Goal: Information Seeking & Learning: Learn about a topic

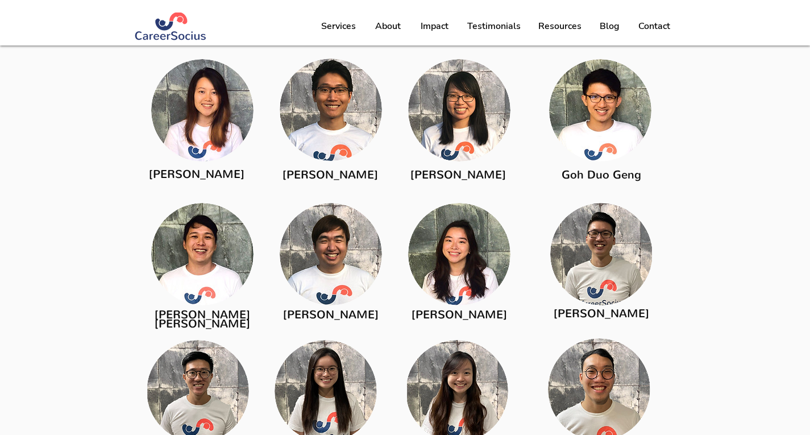
scroll to position [1587, 0]
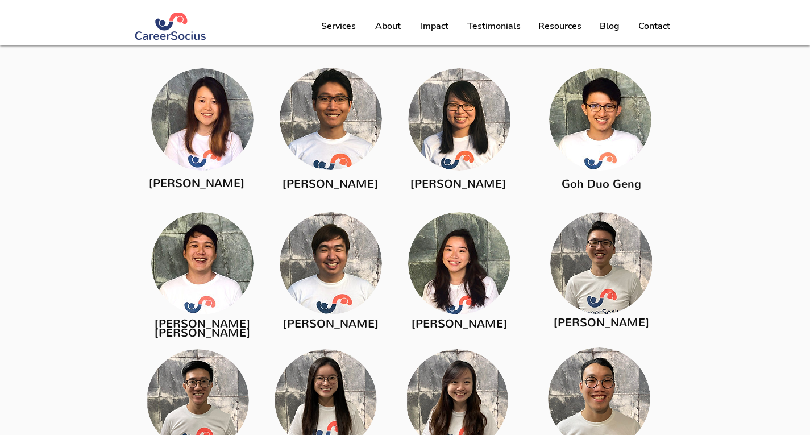
click at [476, 253] on img at bounding box center [459, 263] width 102 height 102
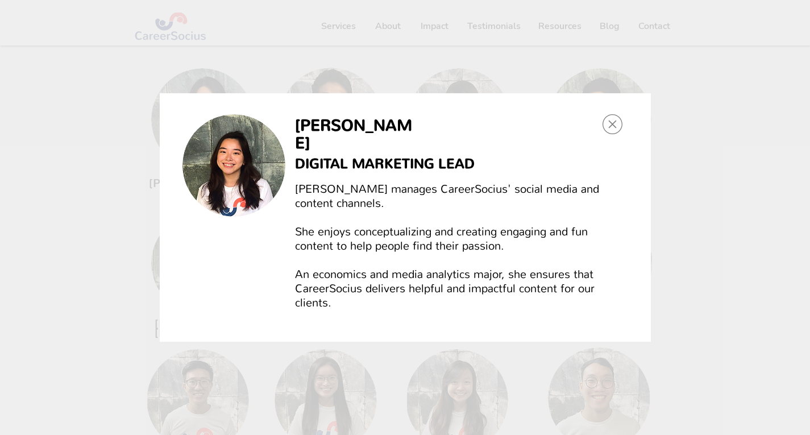
scroll to position [0, 0]
click at [607, 130] on icon "Back to site" at bounding box center [613, 124] width 20 height 20
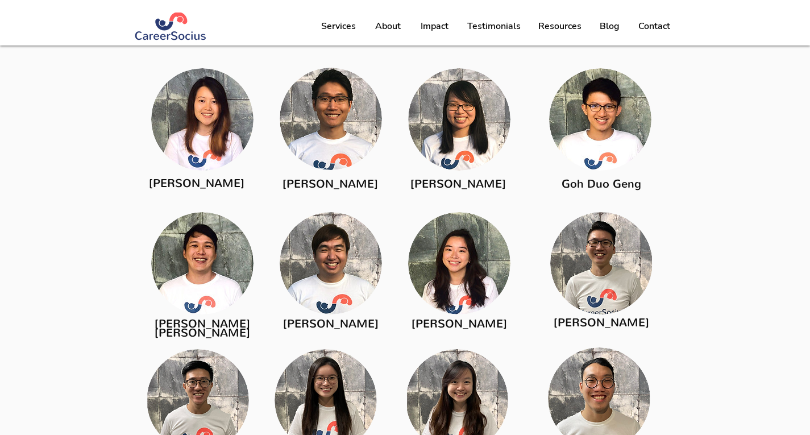
scroll to position [1680, 0]
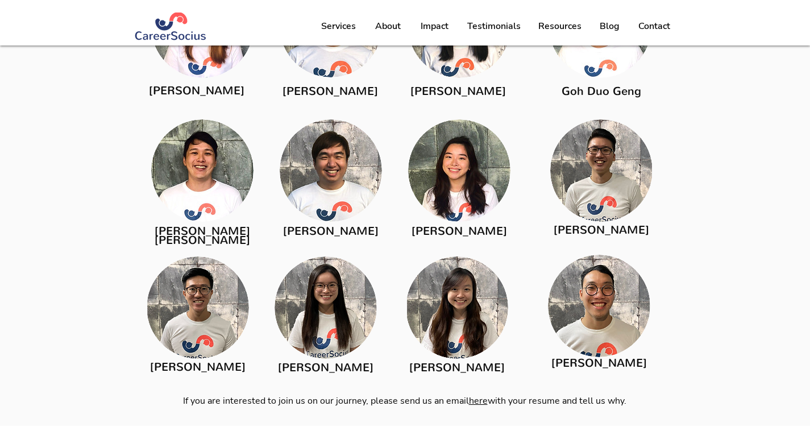
click at [224, 320] on img at bounding box center [198, 307] width 102 height 102
click at [205, 362] on span "[PERSON_NAME]" at bounding box center [198, 366] width 96 height 15
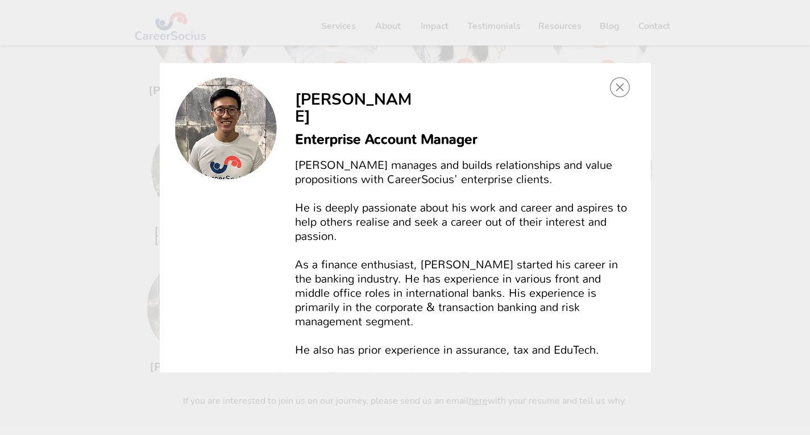
scroll to position [0, 0]
click at [615, 97] on icon "Back to site" at bounding box center [620, 87] width 20 height 20
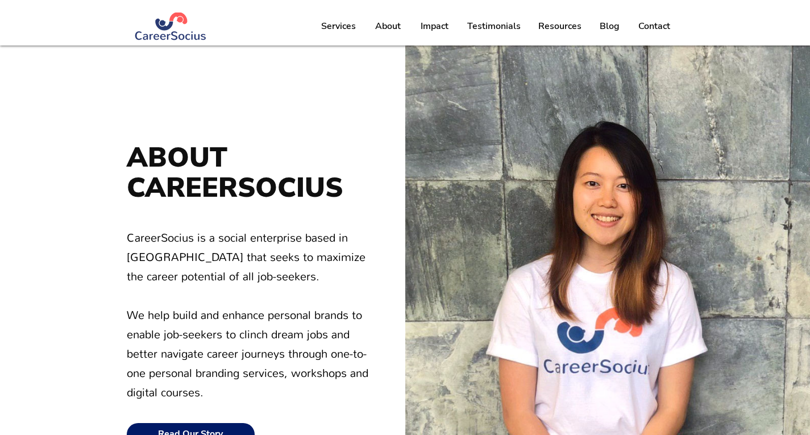
scroll to position [1680, 0]
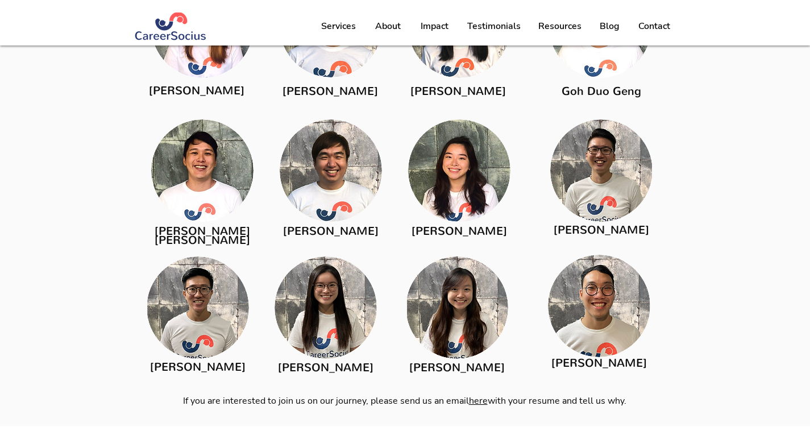
click at [484, 360] on span "[PERSON_NAME]" at bounding box center [457, 367] width 96 height 15
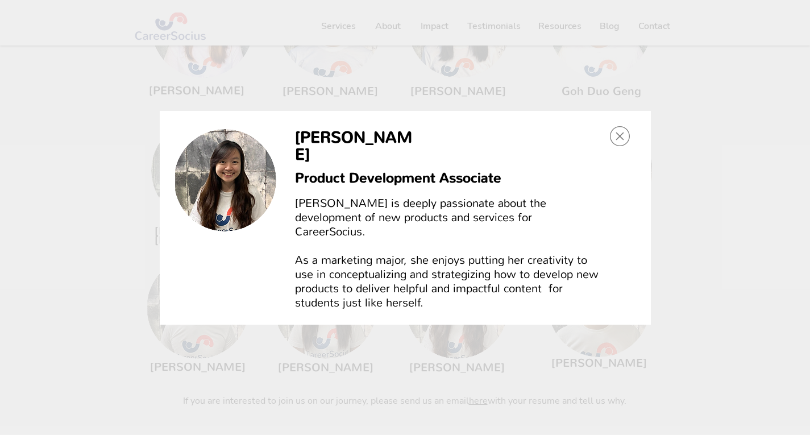
scroll to position [0, 0]
click at [619, 146] on icon "Back to site" at bounding box center [620, 136] width 20 height 20
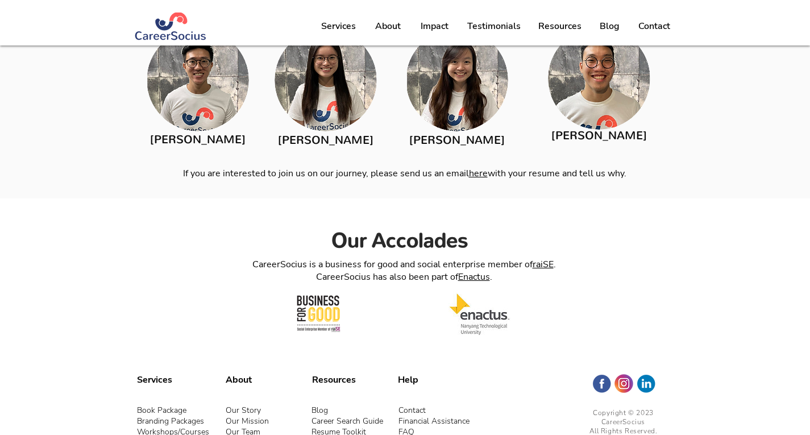
scroll to position [1906, 0]
click at [353, 134] on span "[PERSON_NAME]" at bounding box center [326, 140] width 96 height 15
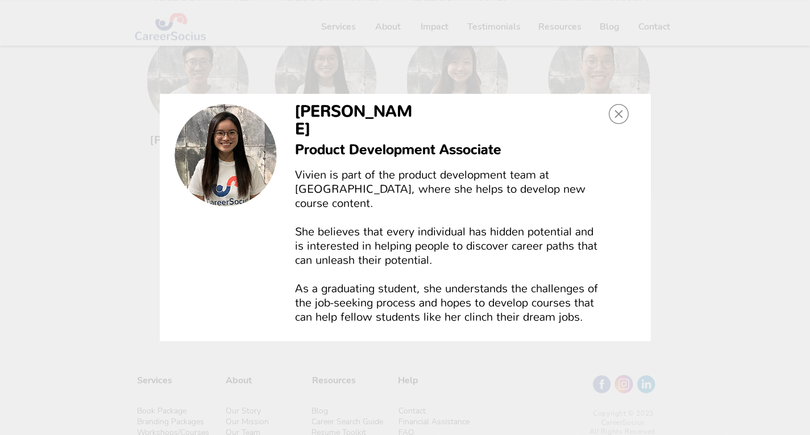
click at [624, 119] on icon "Back to site" at bounding box center [619, 114] width 20 height 20
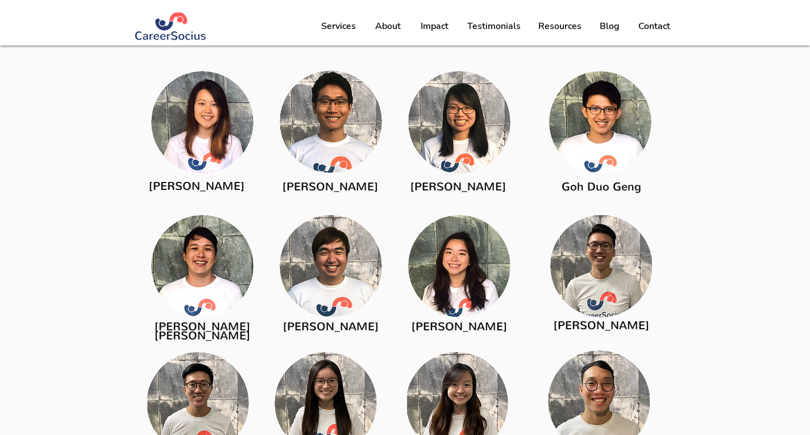
scroll to position [1548, 0]
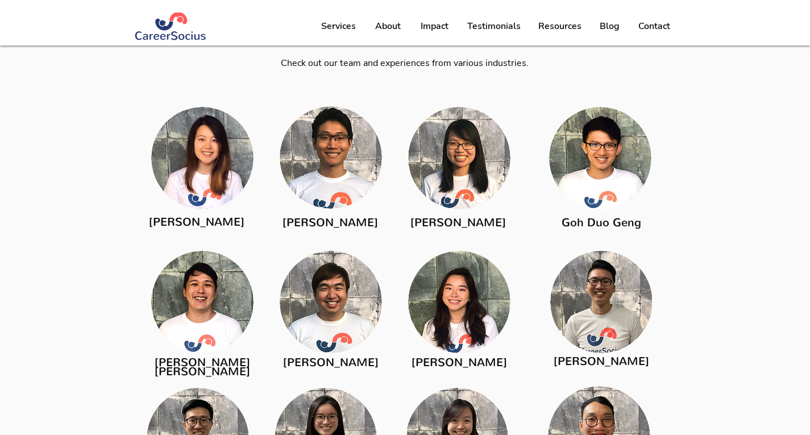
click at [180, 222] on span "[PERSON_NAME]" at bounding box center [197, 221] width 96 height 15
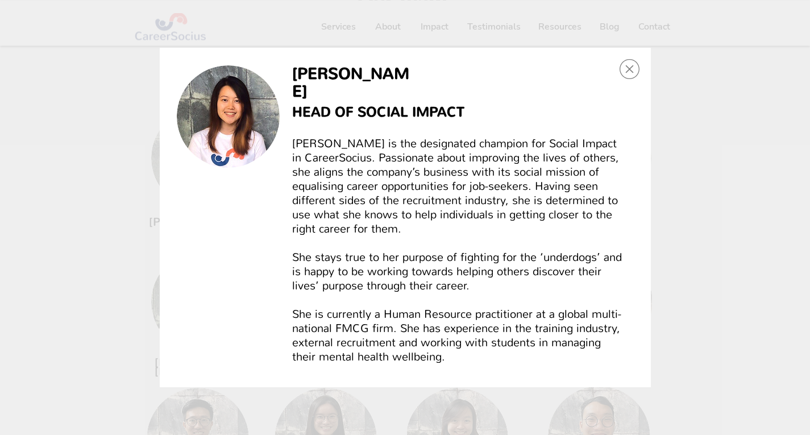
scroll to position [0, 0]
click at [622, 73] on icon "Back to site" at bounding box center [630, 69] width 20 height 20
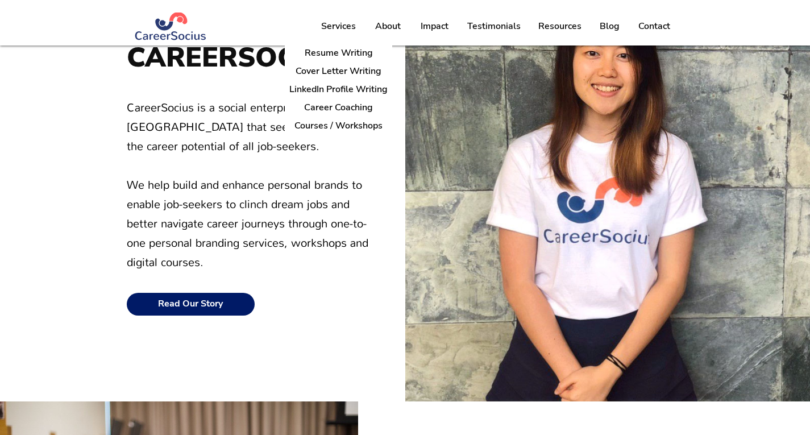
scroll to position [132, 0]
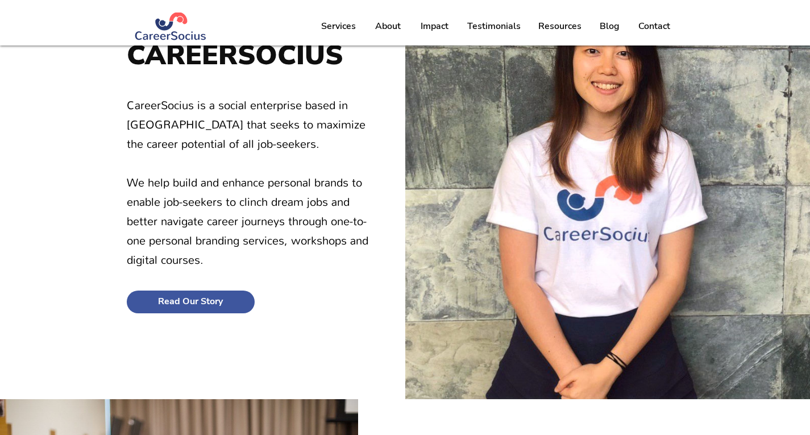
click at [236, 301] on link "Read Our Story" at bounding box center [191, 302] width 128 height 23
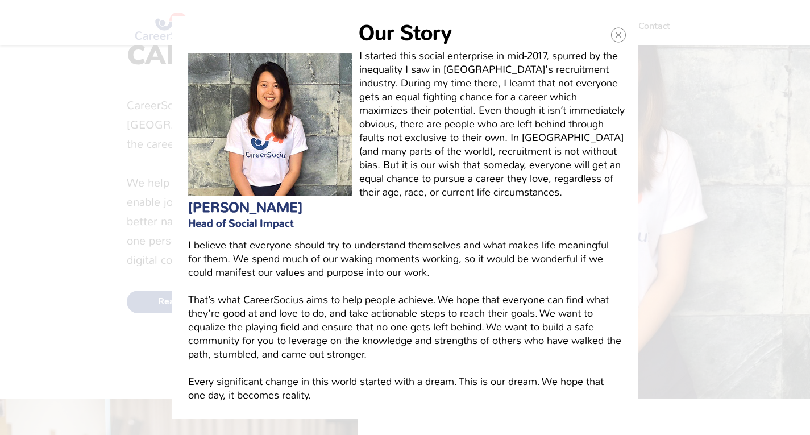
click at [620, 38] on icon "Back to site" at bounding box center [618, 35] width 15 height 16
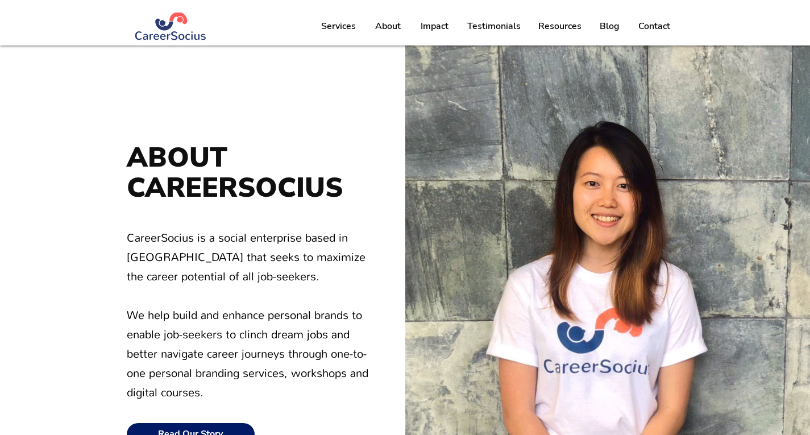
scroll to position [132, 0]
